Goal: Task Accomplishment & Management: Manage account settings

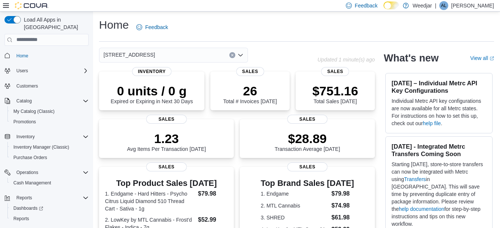
click at [488, 6] on p "[PERSON_NAME]" at bounding box center [472, 5] width 43 height 9
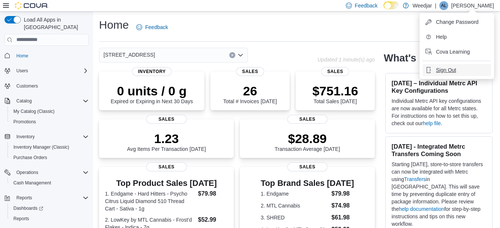
click at [439, 70] on span "Sign Out" at bounding box center [446, 69] width 20 height 7
